Goal: Transaction & Acquisition: Purchase product/service

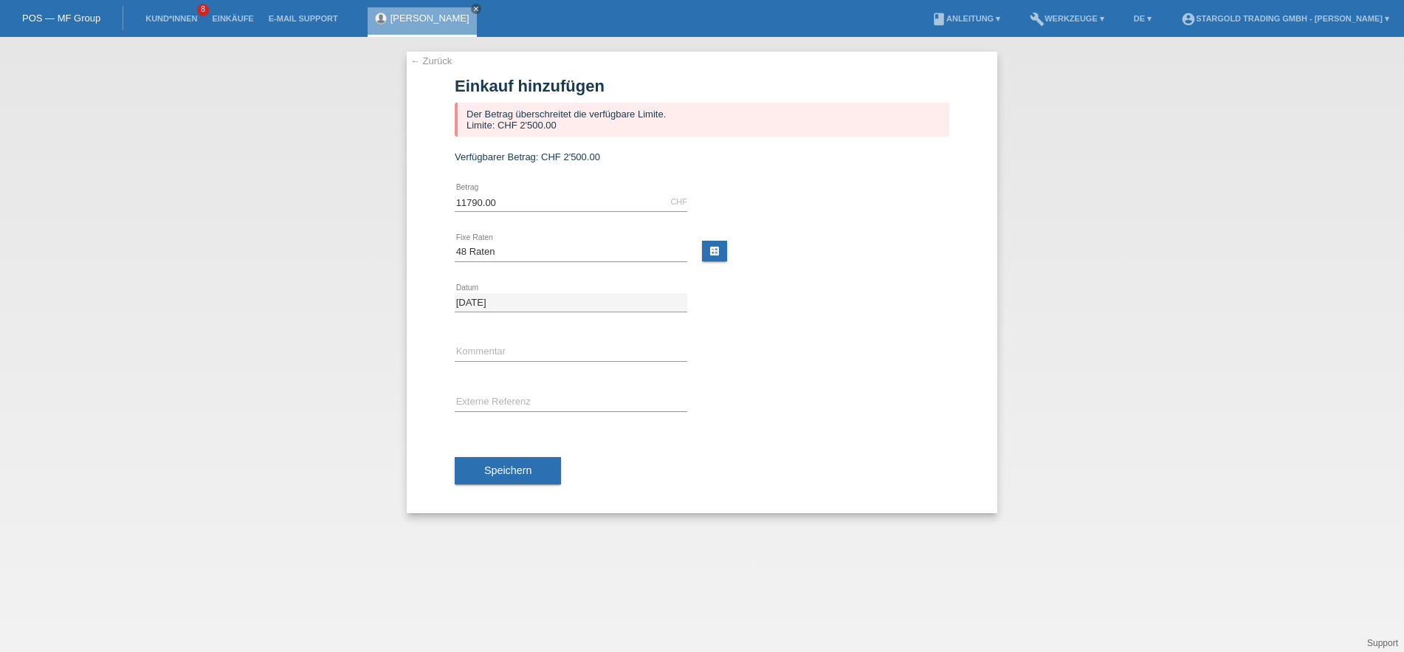
select select "497"
click at [472, 10] on icon "close" at bounding box center [475, 8] width 7 height 7
click at [63, 15] on link "POS — MF Group" at bounding box center [61, 18] width 78 height 11
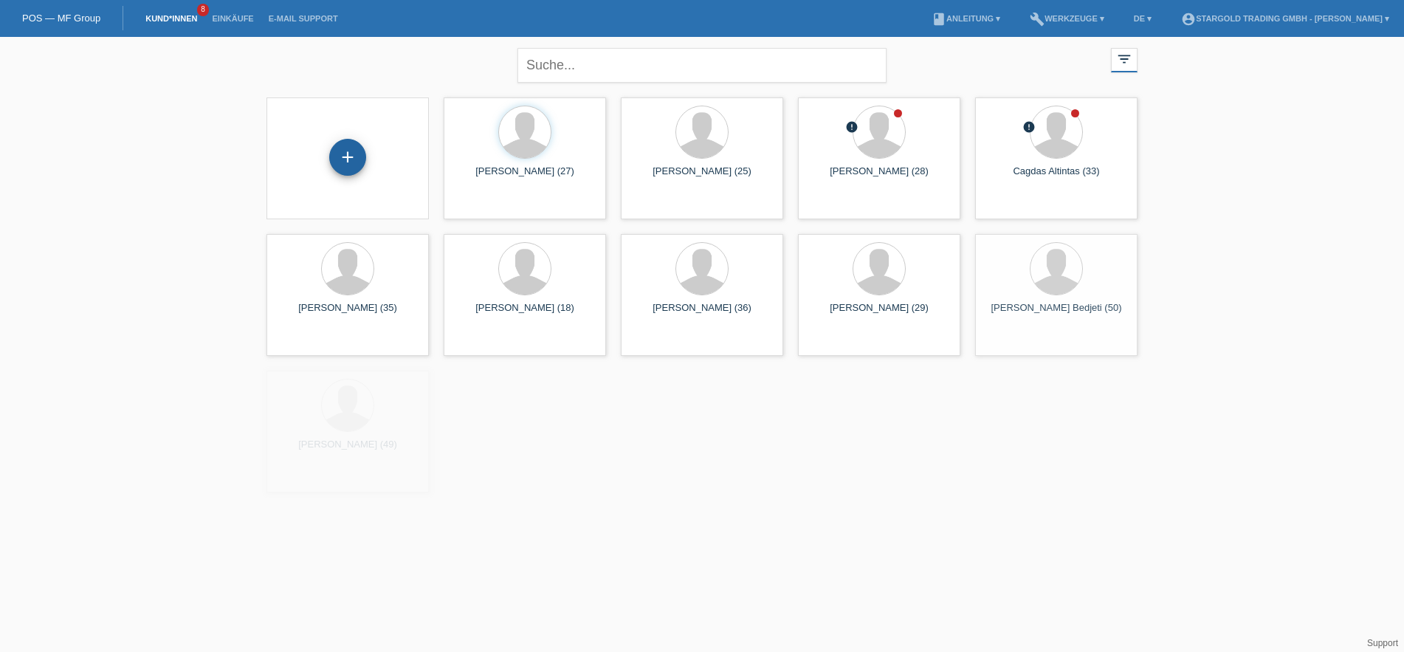
click at [363, 159] on div "+" at bounding box center [347, 157] width 37 height 37
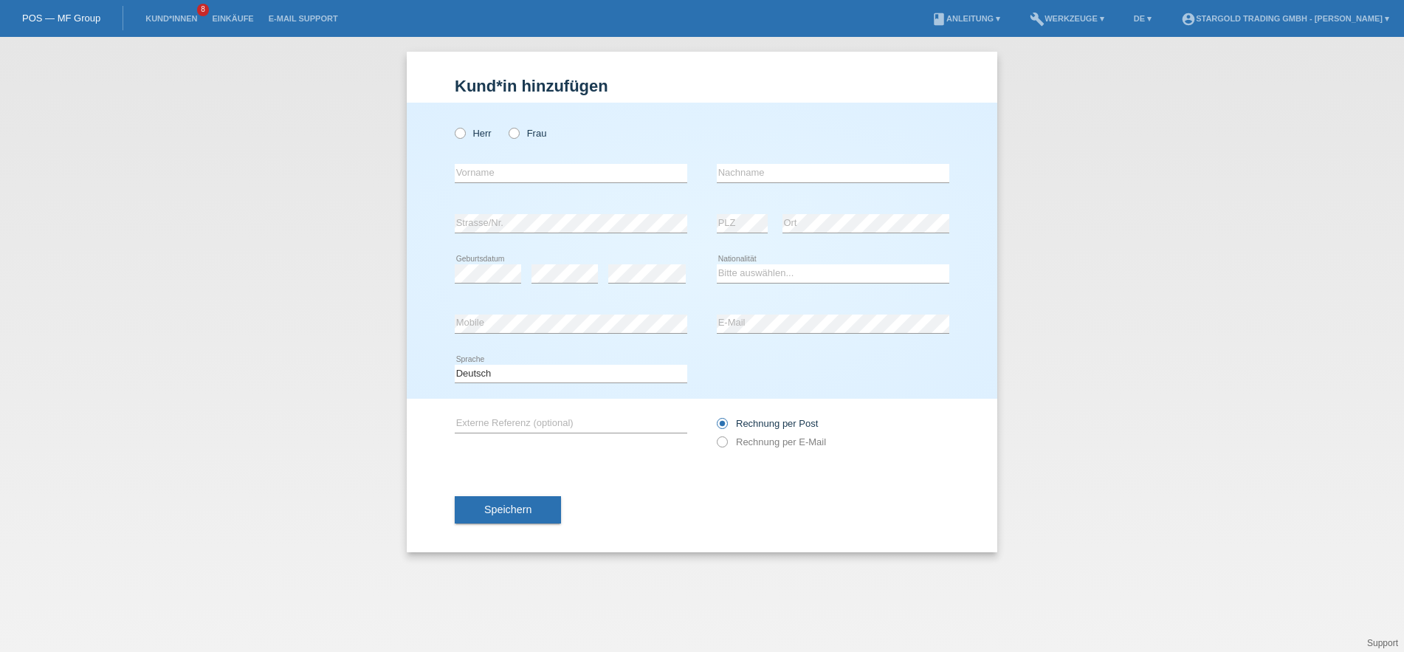
click at [473, 126] on div "Herr Frau" at bounding box center [571, 133] width 233 height 30
click at [475, 130] on label "Herr" at bounding box center [473, 133] width 37 height 11
click at [464, 130] on input "Herr" at bounding box center [460, 133] width 10 height 10
radio input "true"
click at [568, 177] on input "text" at bounding box center [571, 173] width 233 height 18
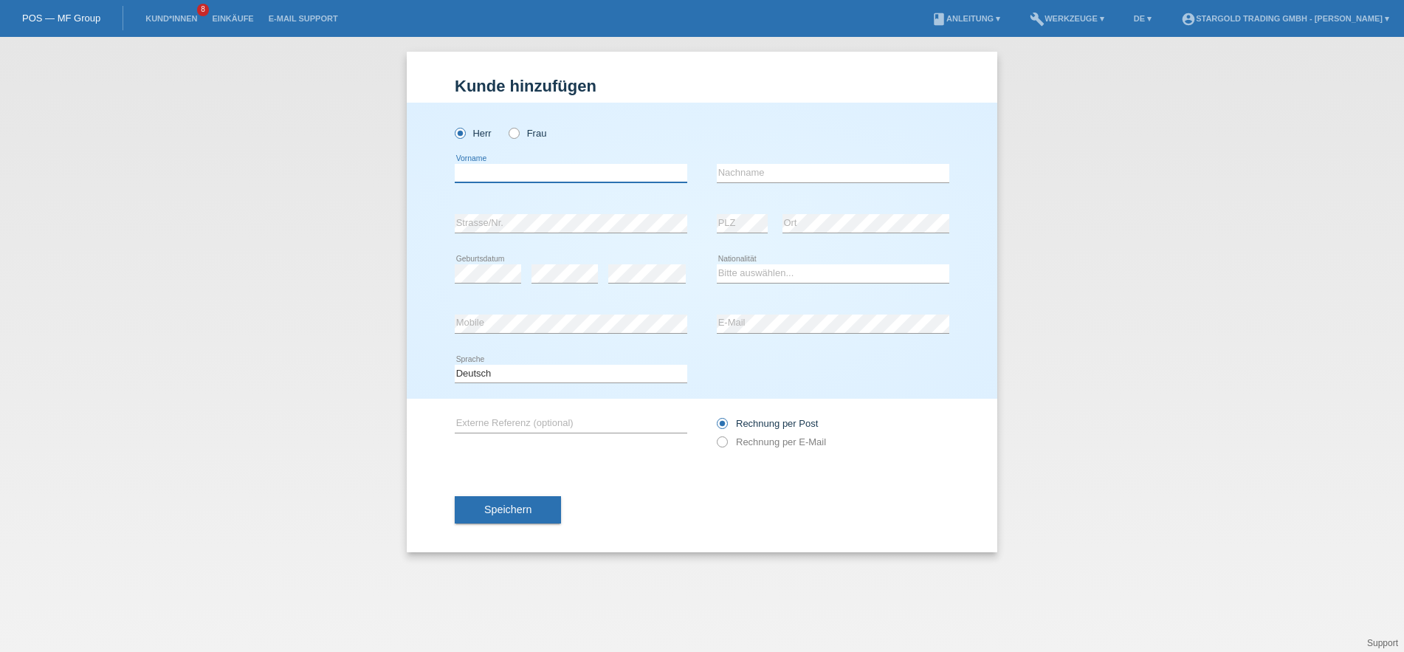
paste input "CHRISTIAN"
type input "CHRISTIAN"
click at [825, 181] on input "text" at bounding box center [833, 173] width 233 height 18
paste input "DANTRUT"
type input "DANTRUT"
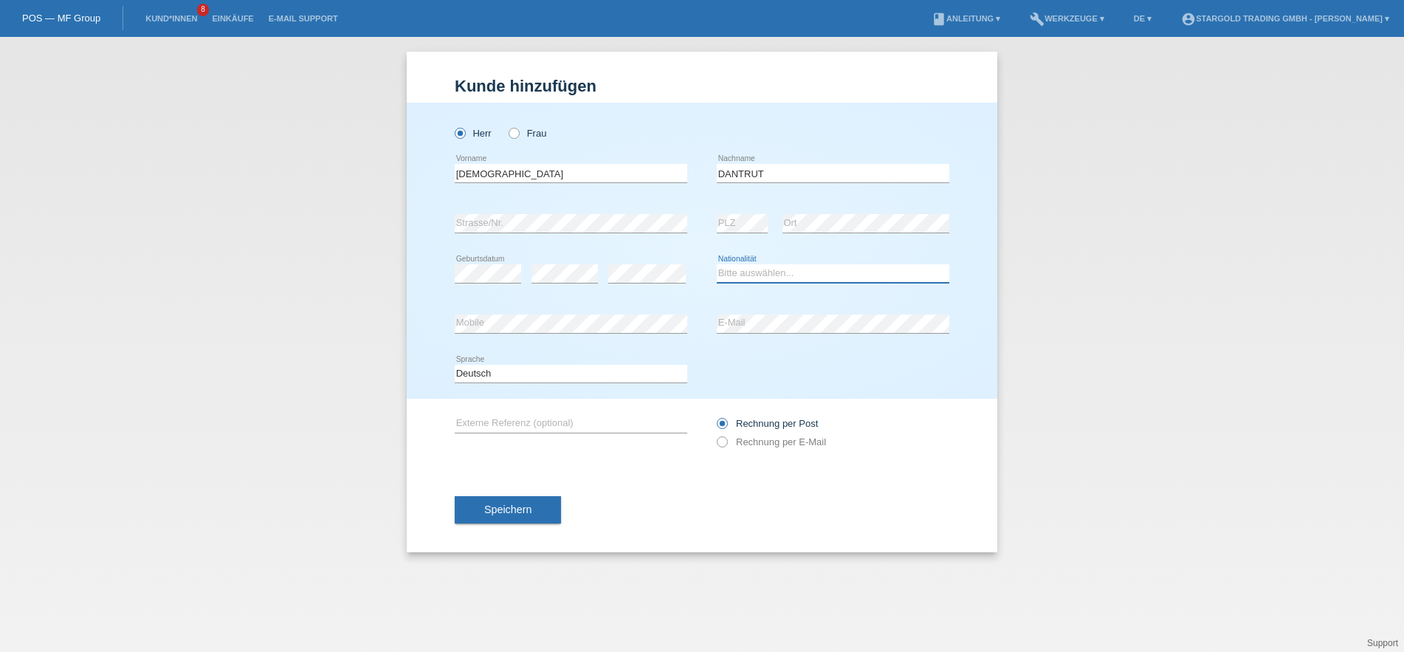
click at [717, 264] on select "Bitte auswählen... Schweiz Deutschland Liechtenstein Österreich ------------ Af…" at bounding box center [833, 273] width 233 height 18
select select "FR"
click option "Frankreich" at bounding box center [0, 0] width 0 height 0
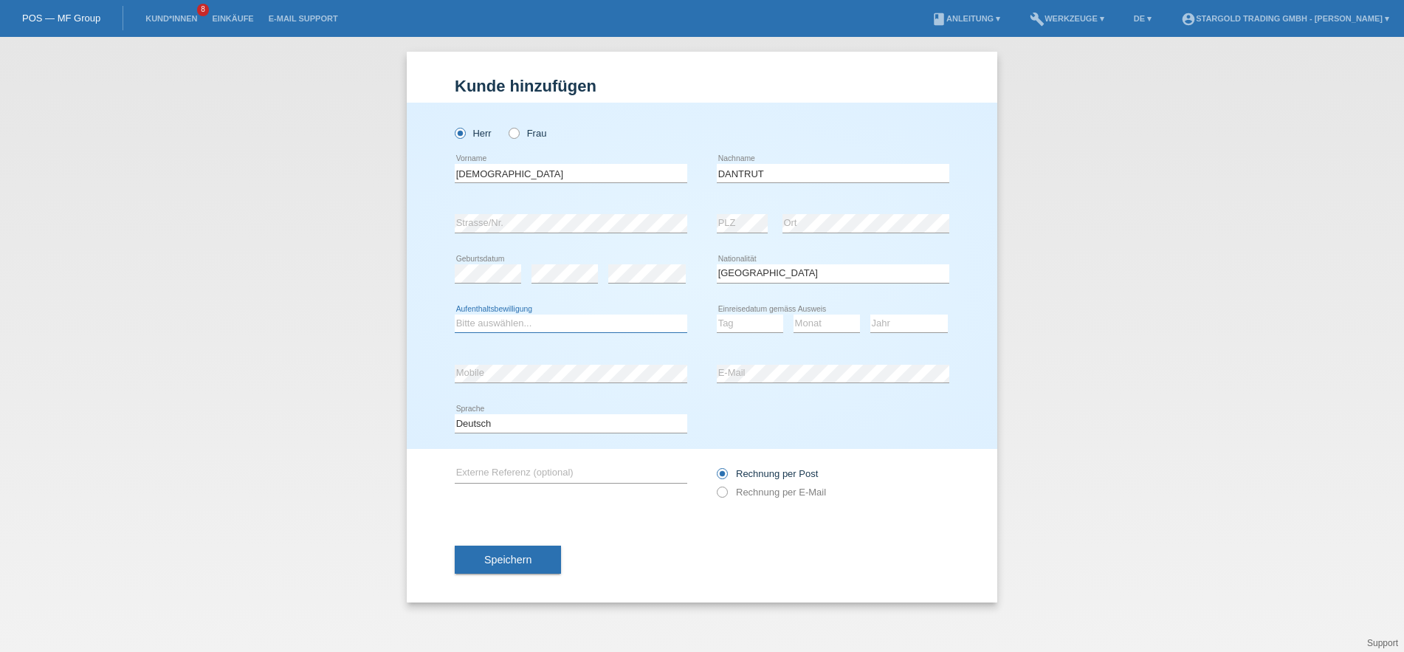
click at [455, 314] on select "Bitte auswählen... C B B - Flüchtlingsstatus Andere" at bounding box center [571, 323] width 233 height 18
select select "B"
click option "B" at bounding box center [0, 0] width 0 height 0
click at [717, 314] on select "Tag 01 02 03 04 05 06 07 08 09 10 11" at bounding box center [750, 323] width 66 height 18
click option "15" at bounding box center [0, 0] width 0 height 0
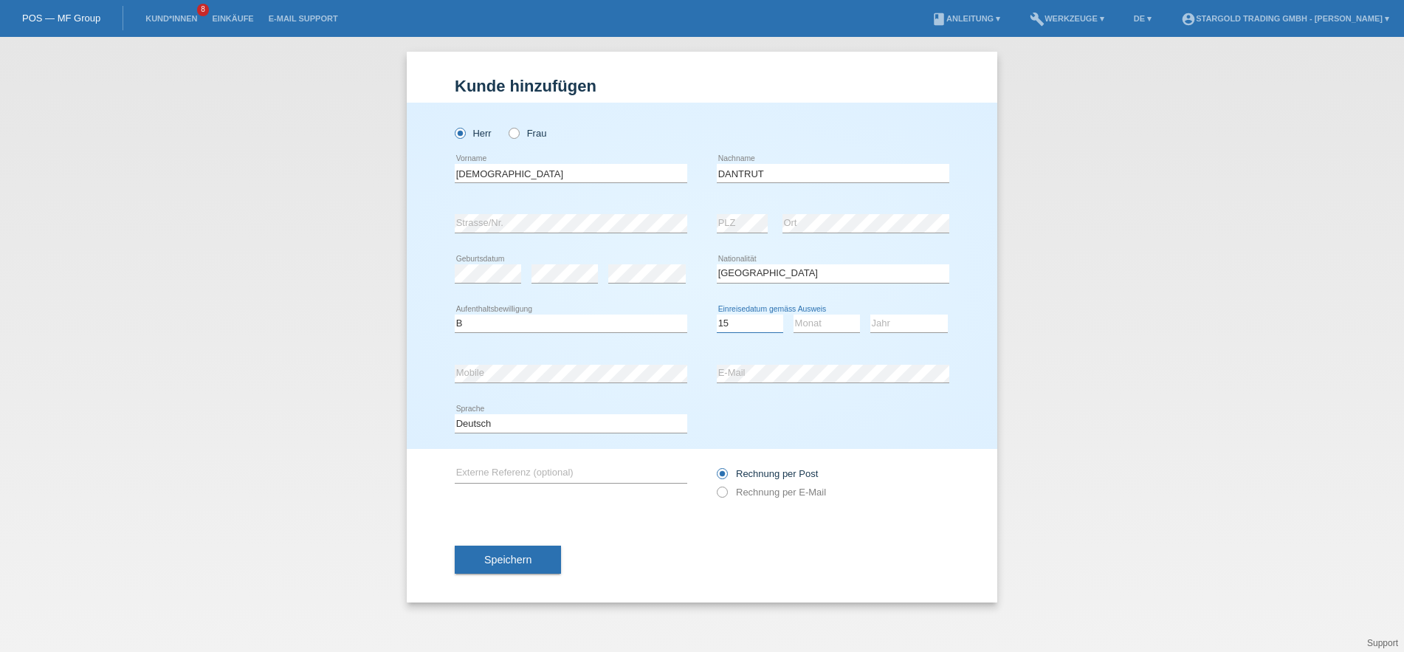
click at [717, 314] on select "Tag 01 02 03 04 05 06 07 08 09 10 11" at bounding box center [750, 323] width 66 height 18
select select "26"
click option "26" at bounding box center [0, 0] width 0 height 0
click at [860, 316] on div "Tag 01 02 03 04 05 06 07 08 09 10 11 12 13 14 15 16 17 18 19 20 21 22 23 24 25 …" at bounding box center [833, 324] width 233 height 50
click at [794, 314] on select "Monat 01 02 03 04 05 06 07 08 09 10 11" at bounding box center [827, 323] width 66 height 18
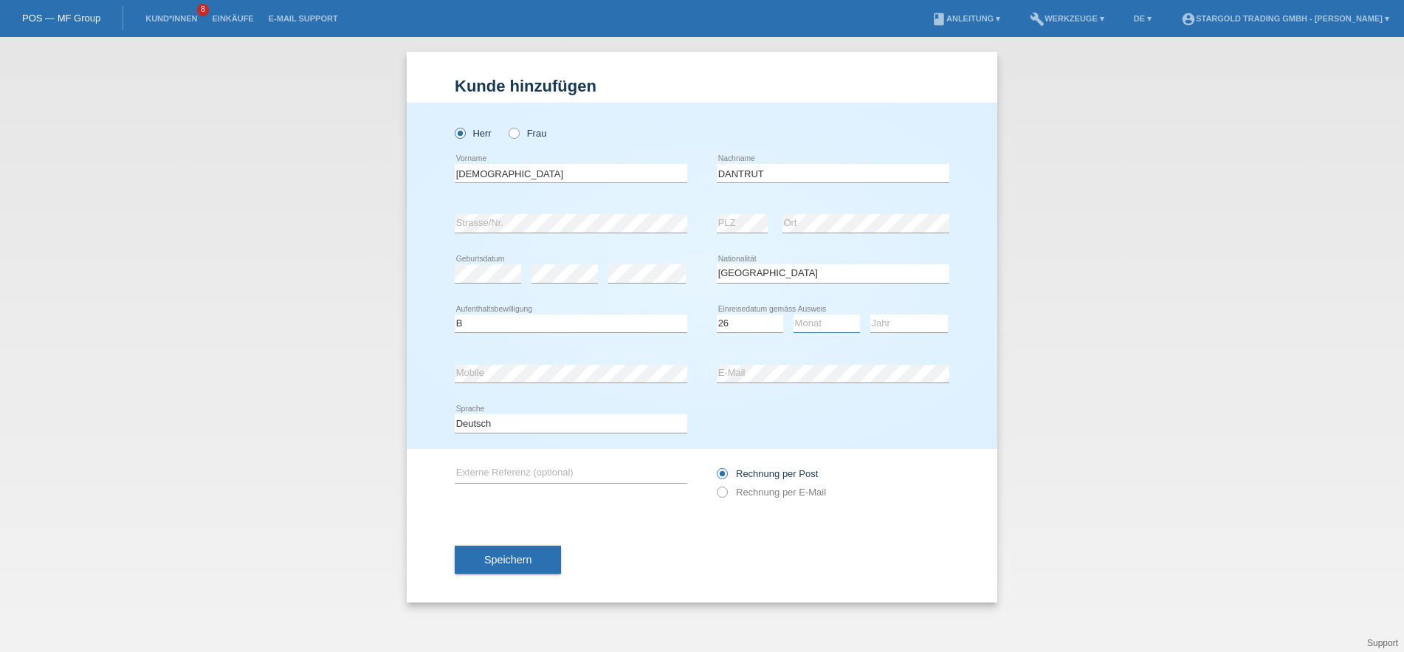
select select "08"
click option "08" at bounding box center [0, 0] width 0 height 0
click at [870, 314] on select "Jahr 2025 2024 2023 2022 2021 2020 2019 2018 2017 2016 2015 2014 2013 2012 2011…" at bounding box center [909, 323] width 78 height 18
select select "2022"
click option "2022" at bounding box center [0, 0] width 0 height 0
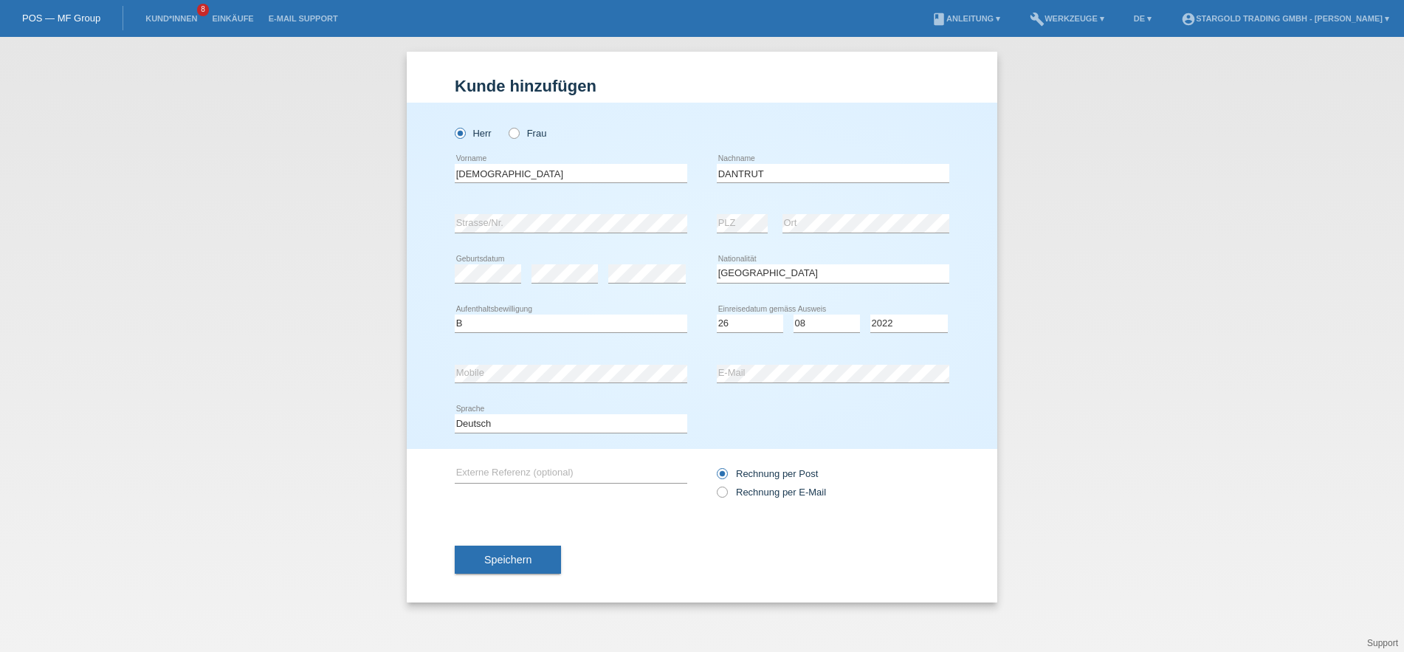
click at [780, 481] on div "Rechnung per Post Rechnung per E-Mail" at bounding box center [833, 482] width 233 height 37
click at [777, 497] on label "Rechnung per E-Mail" at bounding box center [771, 492] width 109 height 11
click at [726, 497] on input "Rechnung per E-Mail" at bounding box center [722, 496] width 10 height 18
radio input "true"
click at [544, 579] on div "Speichern" at bounding box center [702, 560] width 495 height 86
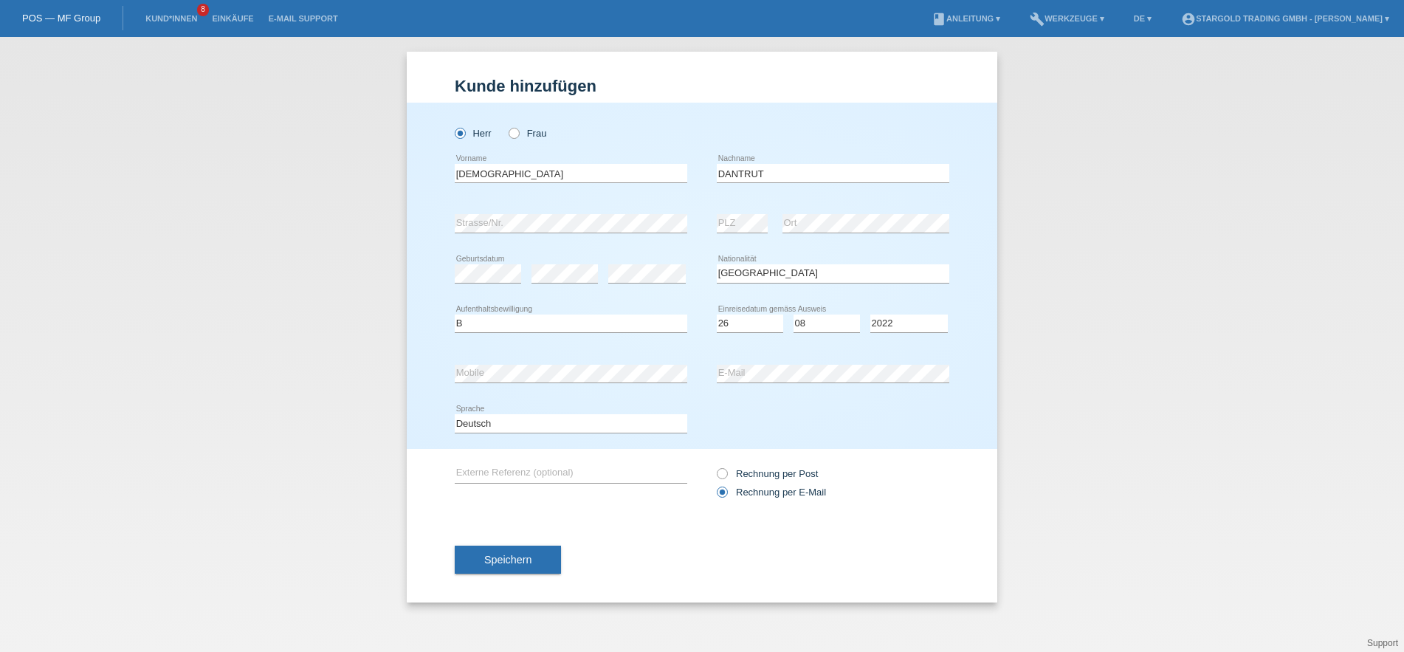
click at [544, 577] on div "Speichern" at bounding box center [702, 560] width 495 height 86
click at [545, 572] on button "Speichern" at bounding box center [508, 560] width 106 height 28
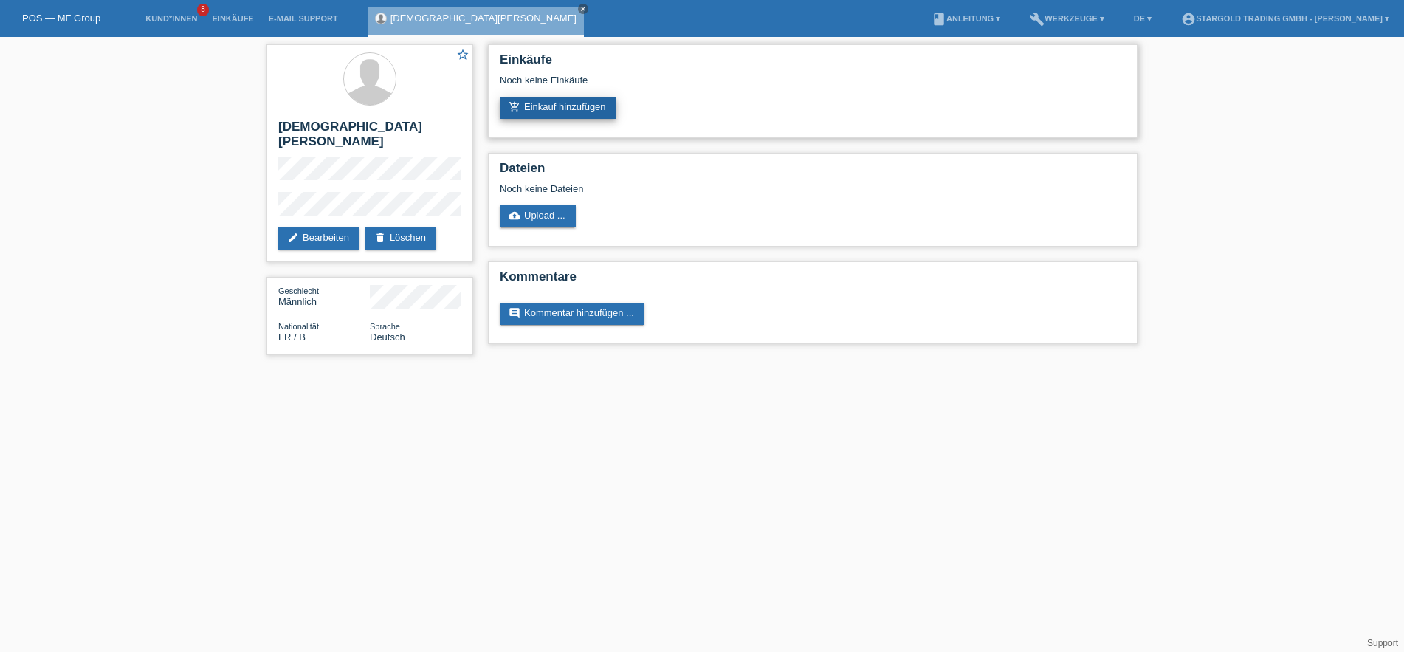
click at [568, 114] on link "add_shopping_cart Einkauf hinzufügen" at bounding box center [558, 108] width 117 height 22
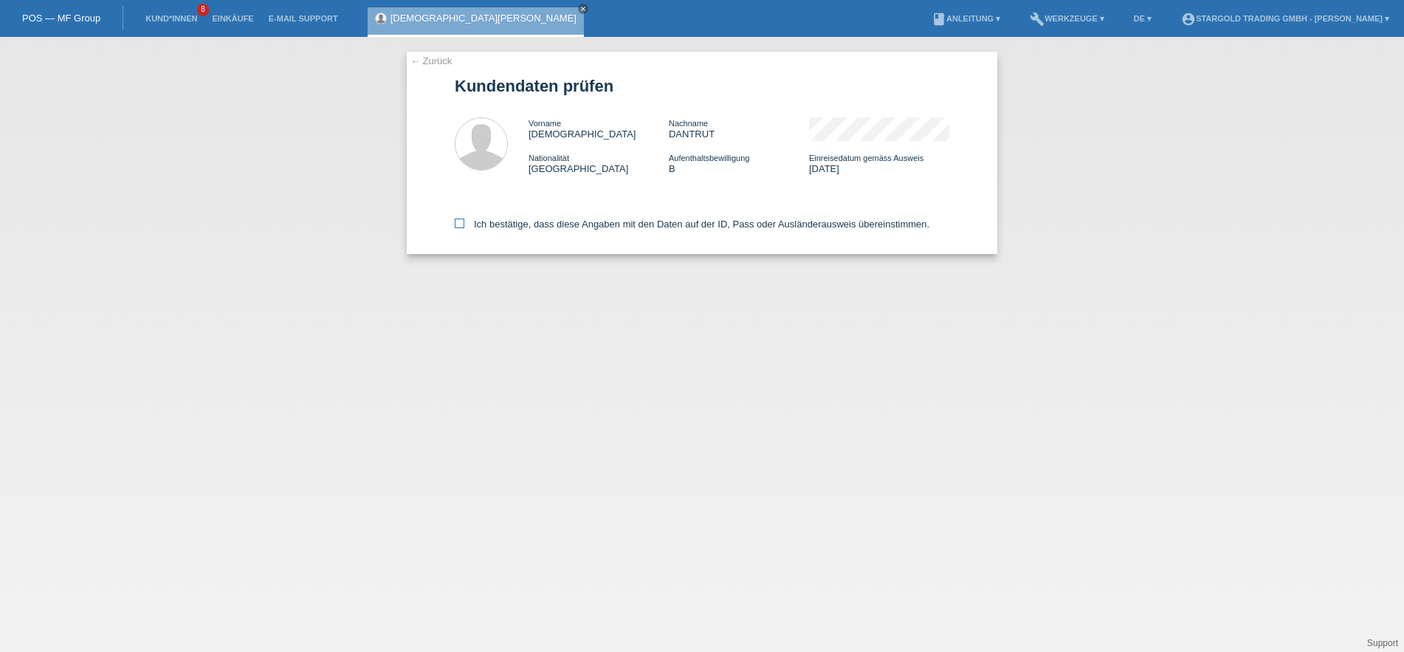
click at [536, 224] on label "Ich bestätige, dass diese Angaben mit den Daten auf der ID, Pass oder Ausländer…" at bounding box center [692, 224] width 475 height 11
click at [464, 224] on input "Ich bestätige, dass diese Angaben mit den Daten auf der ID, Pass oder Ausländer…" at bounding box center [460, 224] width 10 height 10
checkbox input "true"
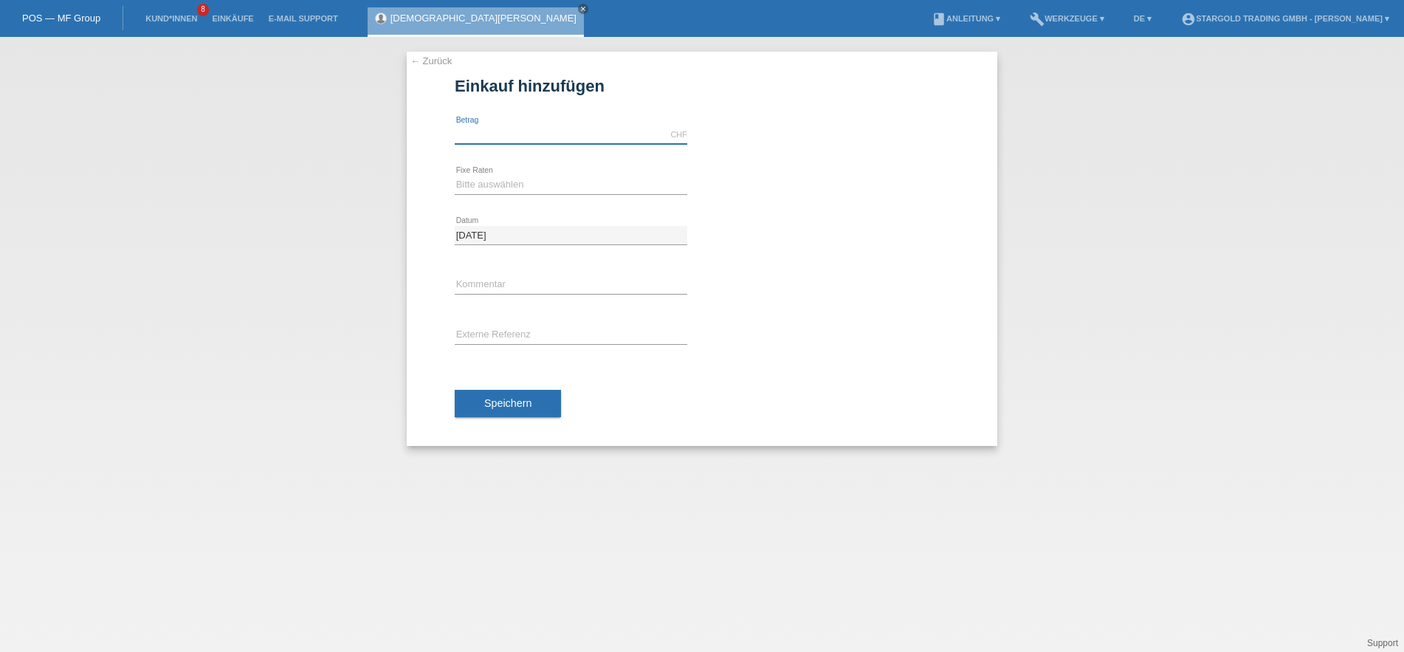
click at [554, 126] on input "text" at bounding box center [571, 135] width 233 height 18
type input "12000.00"
click at [455, 176] on select "Bitte auswählen 6 Raten 12 Raten 18 Raten 24 Raten 36 Raten 48 Raten" at bounding box center [571, 185] width 233 height 18
select select "497"
click option "48 Raten" at bounding box center [0, 0] width 0 height 0
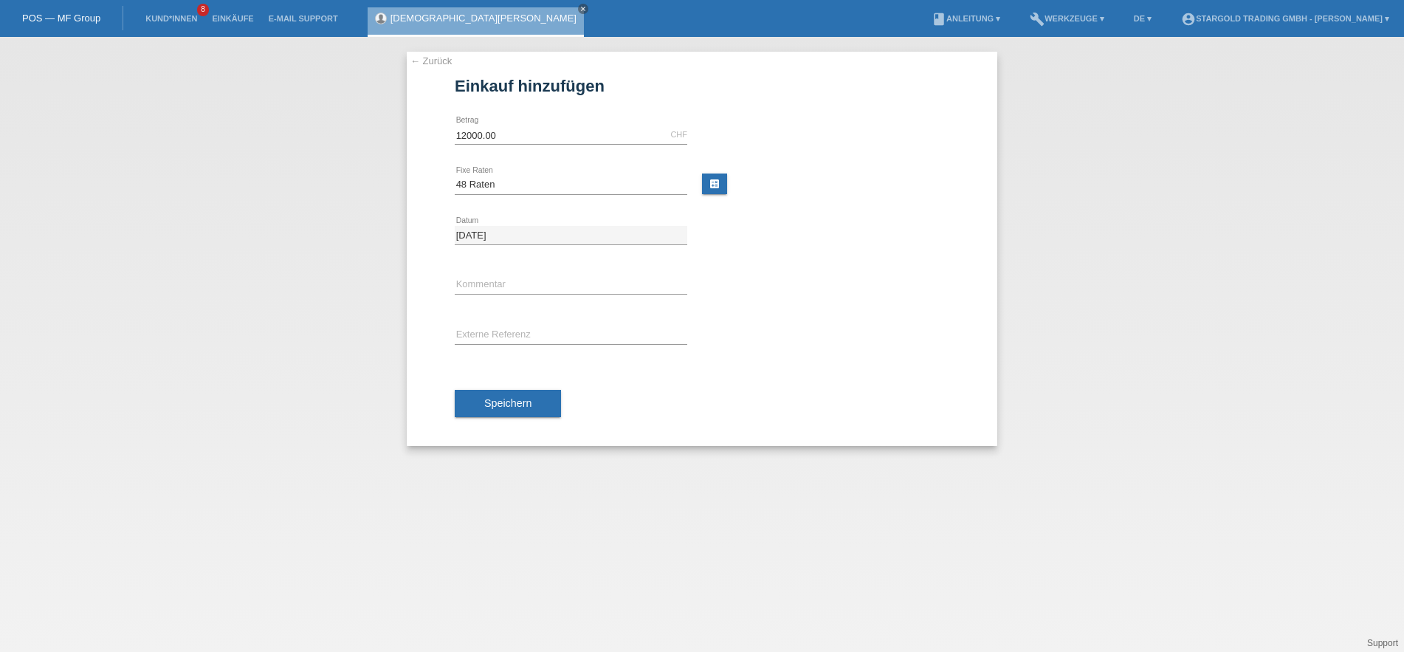
click at [526, 427] on div "Speichern" at bounding box center [702, 404] width 495 height 86
click at [524, 409] on span "Speichern" at bounding box center [507, 403] width 47 height 12
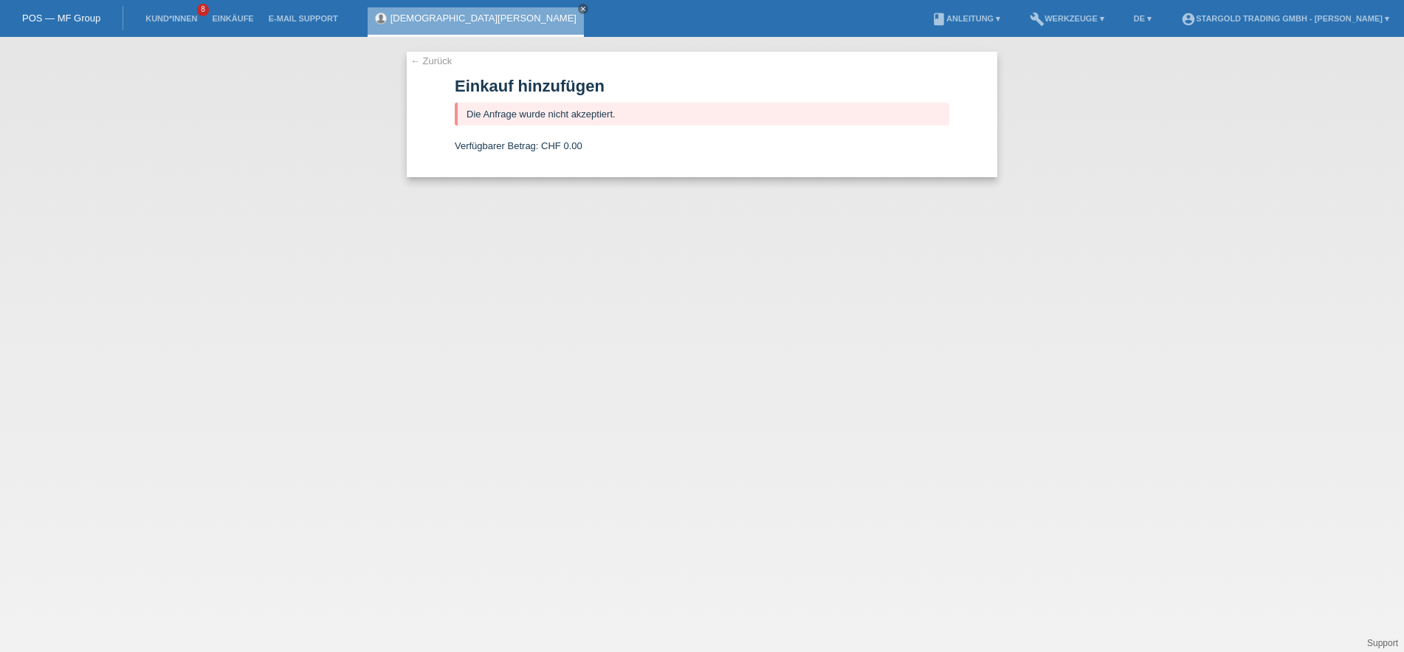
click at [436, 63] on link "← Zurück" at bounding box center [430, 60] width 41 height 11
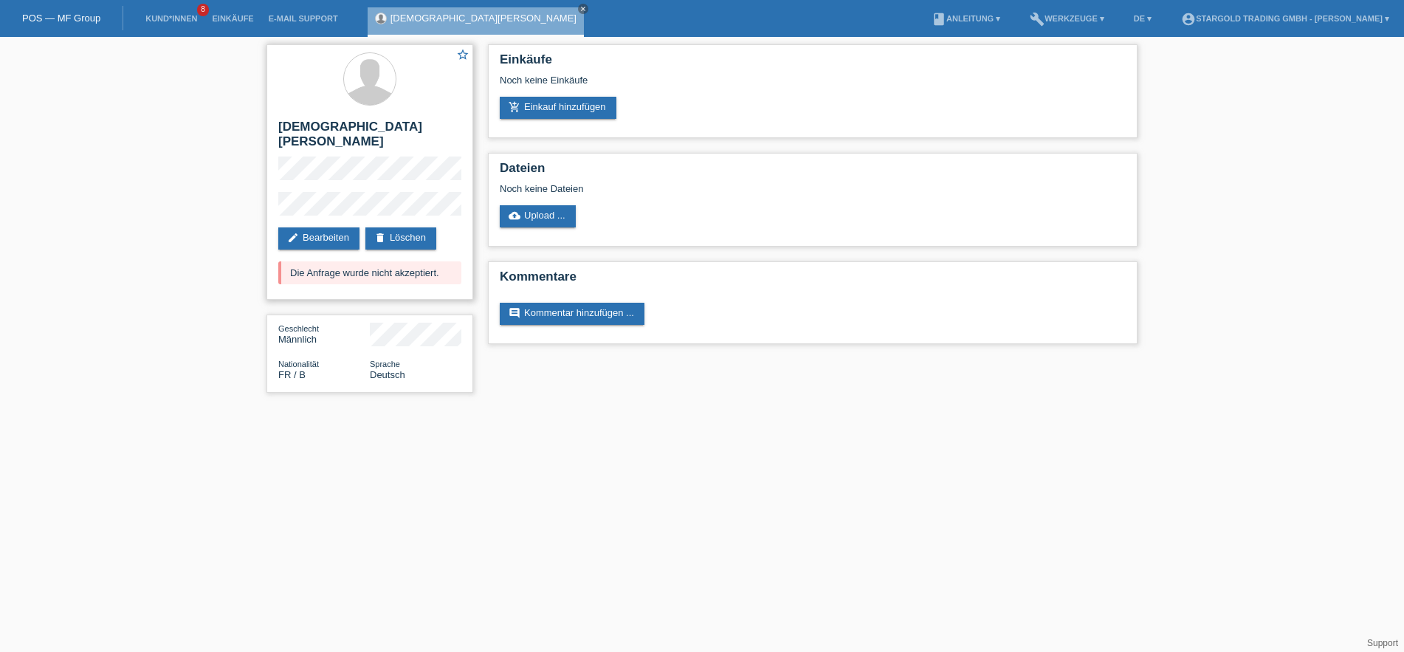
click at [416, 97] on div at bounding box center [369, 79] width 183 height 55
click at [582, 114] on link "add_shopping_cart Einkauf hinzufügen" at bounding box center [558, 108] width 117 height 22
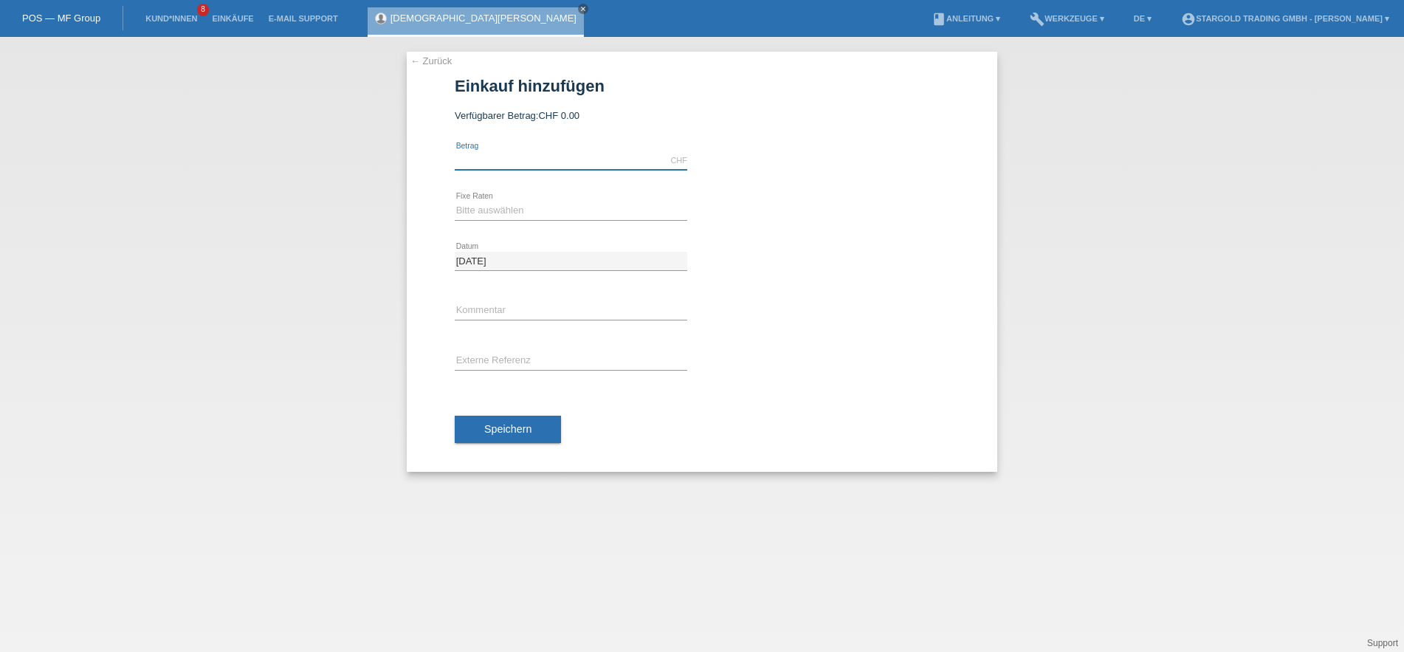
click at [500, 165] on input "text" at bounding box center [571, 160] width 233 height 18
type input "0"
type input "12000.00"
click at [455, 202] on select "Bitte auswählen 6 Raten 12 Raten 18 Raten 24 Raten 36 Raten 48 Raten" at bounding box center [571, 211] width 233 height 18
select select "493"
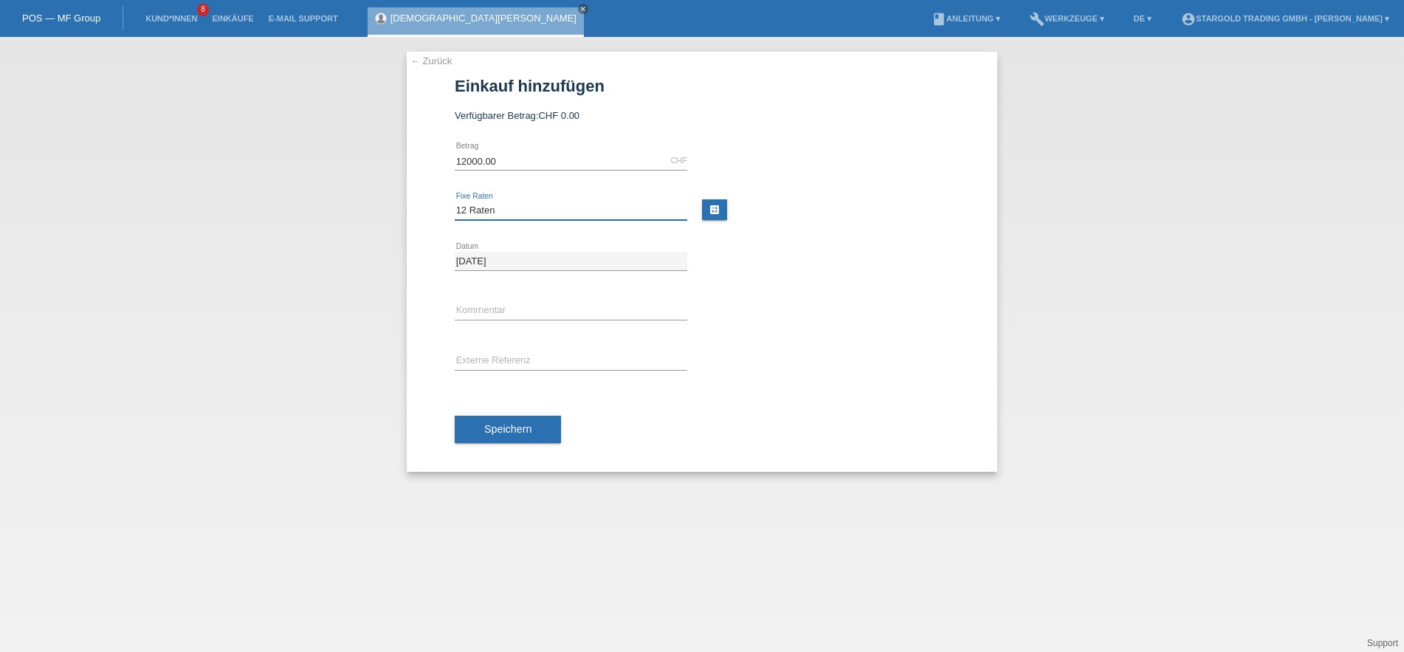
click option "12 Raten" at bounding box center [0, 0] width 0 height 0
click at [498, 430] on span "Speichern" at bounding box center [507, 429] width 47 height 12
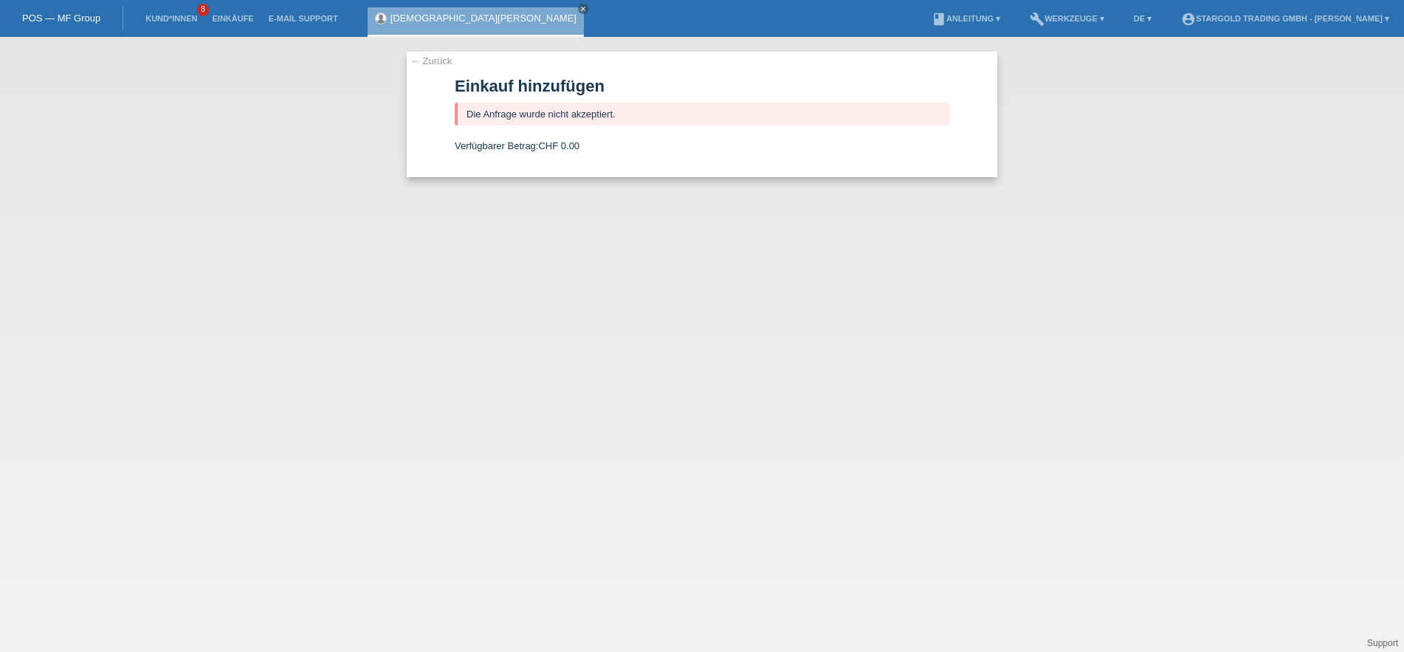
click at [429, 50] on div "← Zurück Einkauf hinzufügen Die Anfrage wurde nicht akzeptiert. Verfügbarer Bet…" at bounding box center [702, 344] width 1404 height 615
click at [430, 53] on div "← Zurück Einkauf hinzufügen Die Anfrage wurde nicht akzeptiert. Verfügbarer Bet…" at bounding box center [702, 115] width 591 height 126
click at [429, 58] on link "← Zurück" at bounding box center [430, 60] width 41 height 11
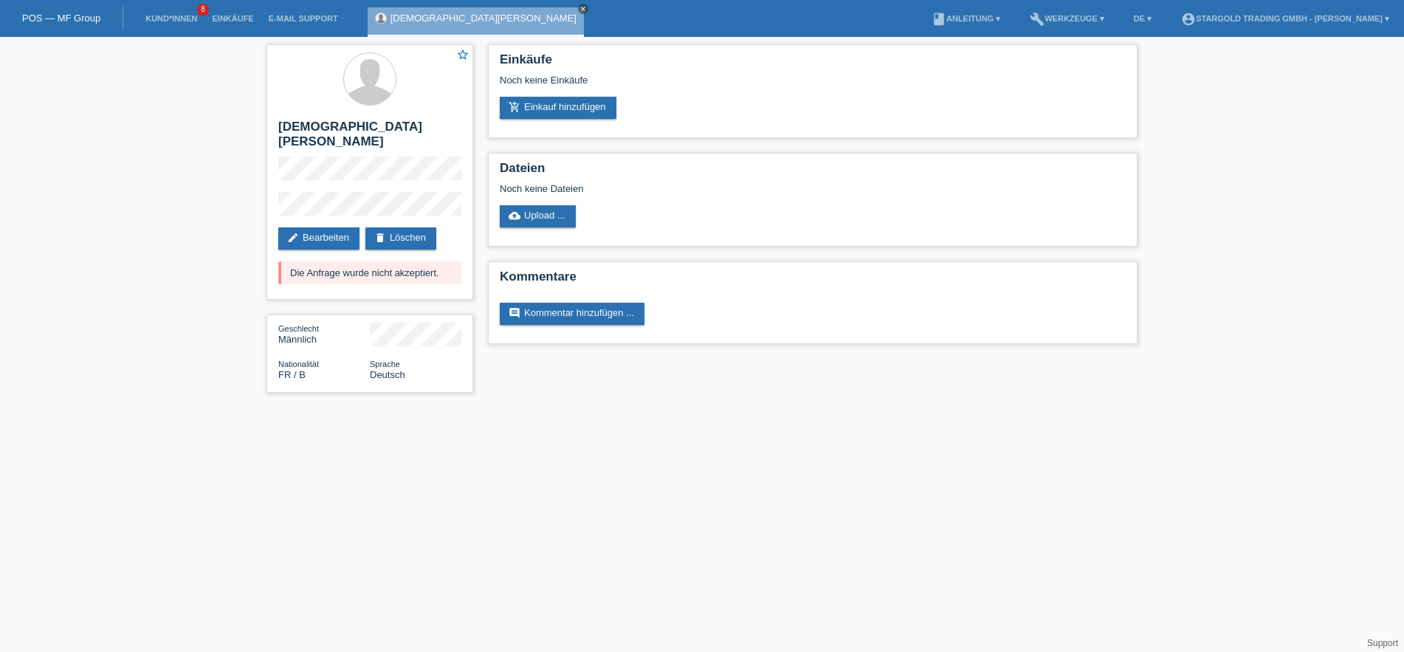
click at [580, 10] on icon "close" at bounding box center [583, 8] width 7 height 7
click at [32, 16] on link "POS — MF Group" at bounding box center [61, 18] width 78 height 11
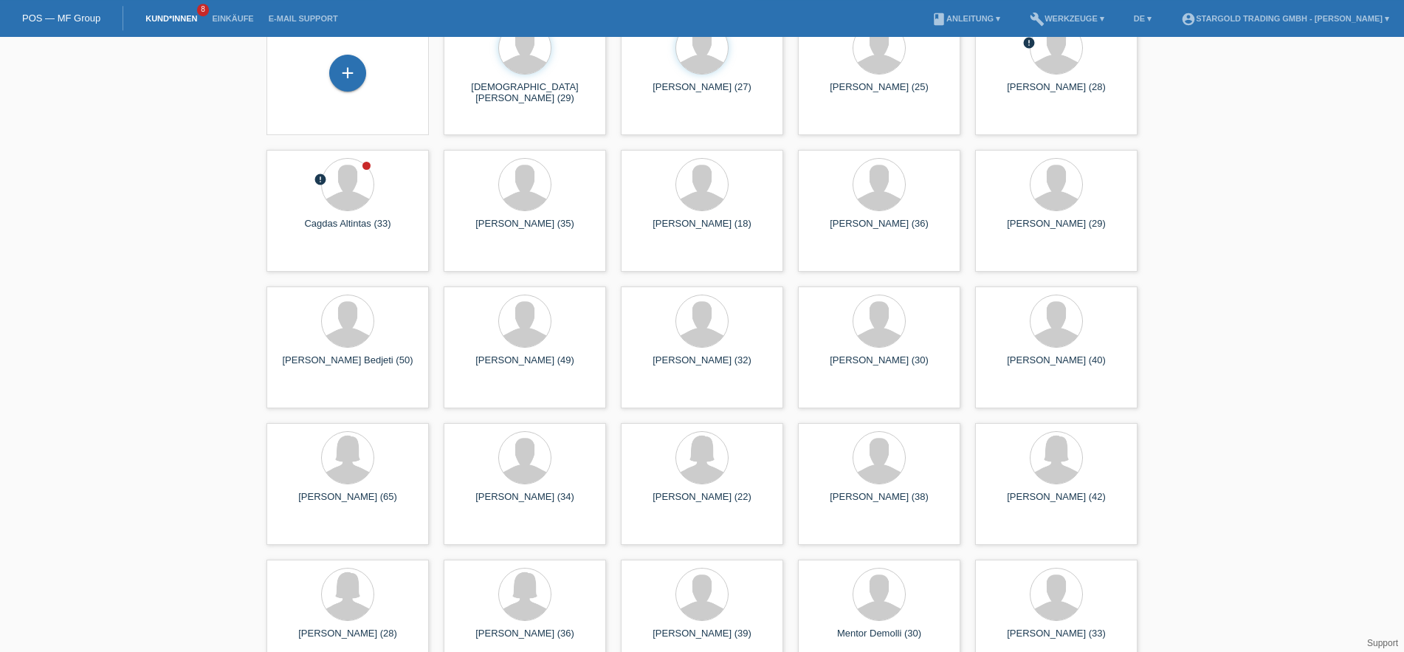
scroll to position [121, 0]
